Goal: Information Seeking & Learning: Learn about a topic

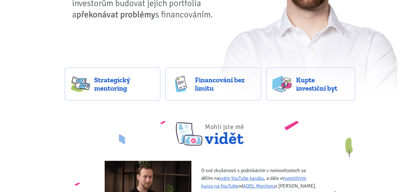
scroll to position [128, 0]
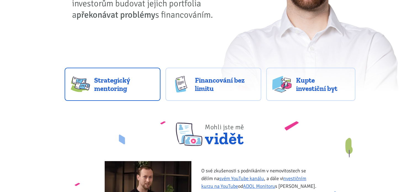
click at [133, 86] on span "Strategický mentoring" at bounding box center [124, 84] width 60 height 17
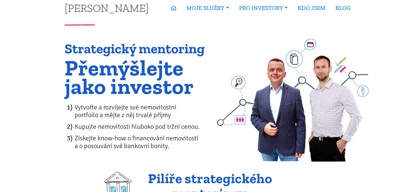
scroll to position [8, 0]
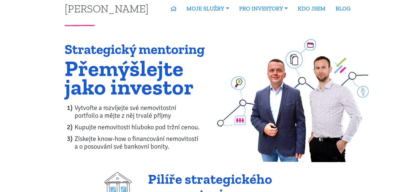
click at [191, 93] on h1 "Přemýšlejte jako investor" at bounding box center [136, 77] width 142 height 37
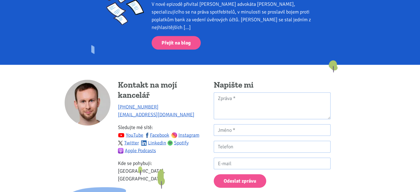
scroll to position [1207, 0]
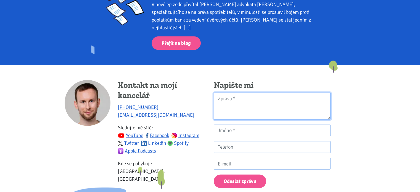
click at [234, 93] on textarea "Kontaktní formulář" at bounding box center [272, 106] width 117 height 27
drag, startPoint x: 218, startPoint y: 77, endPoint x: 235, endPoint y: 75, distance: 17.6
click at [235, 93] on textarea "Kontaktní formulář" at bounding box center [272, 106] width 117 height 27
drag, startPoint x: 235, startPoint y: 75, endPoint x: 216, endPoint y: 78, distance: 19.6
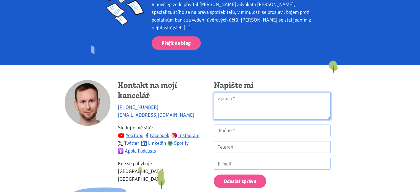
click at [216, 93] on textarea "Kontaktní formulář" at bounding box center [272, 106] width 117 height 27
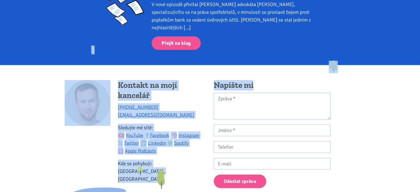
drag, startPoint x: 333, startPoint y: 40, endPoint x: 311, endPoint y: 57, distance: 28.5
click at [311, 80] on h4 "Napište mi" at bounding box center [272, 85] width 117 height 11
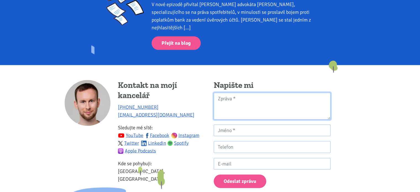
click at [245, 93] on textarea "Kontaktní formulář" at bounding box center [272, 106] width 117 height 27
